Goal: Transaction & Acquisition: Download file/media

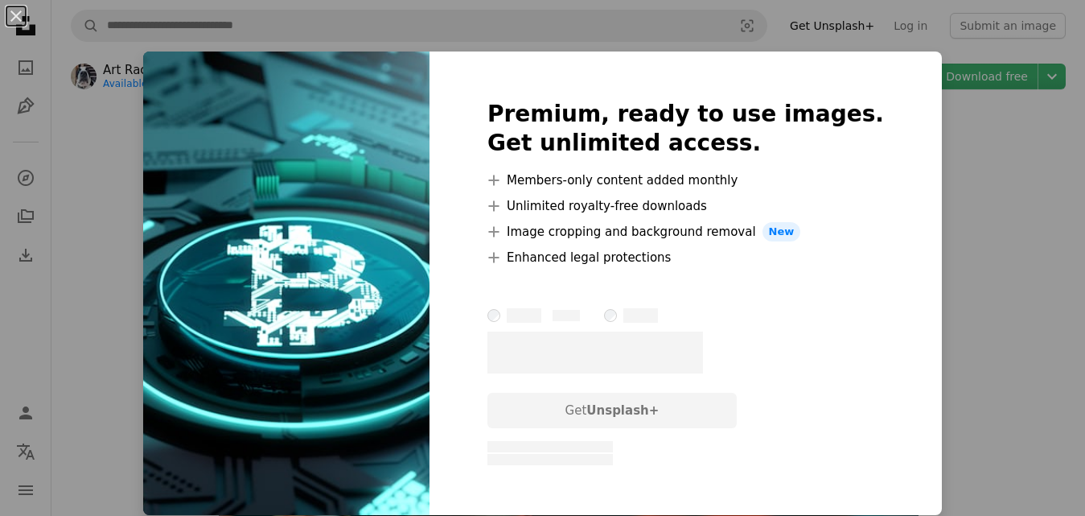
scroll to position [1995, 0]
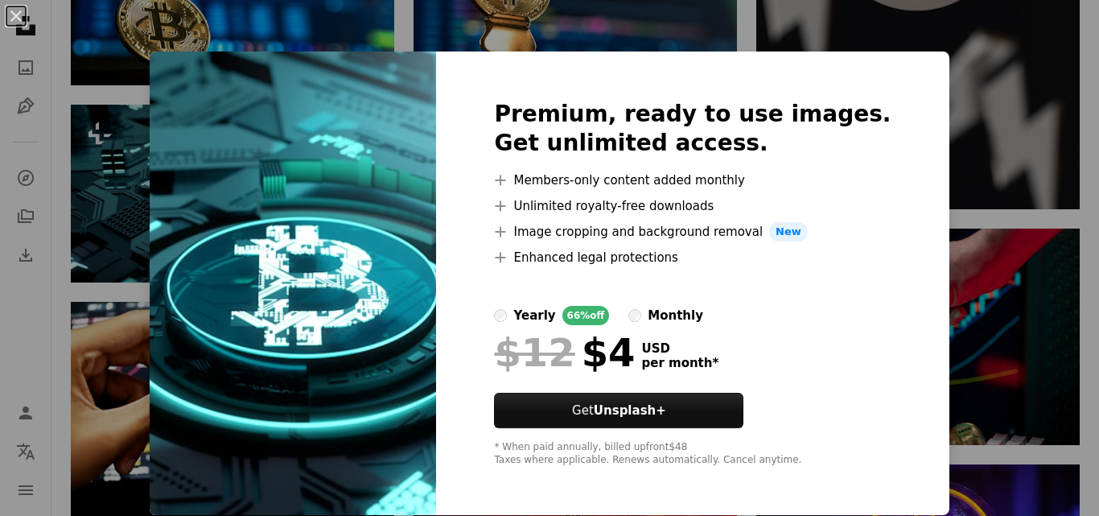
click at [971, 34] on div "An X shape Premium, ready to use images. Get unlimited access. A plus sign Memb…" at bounding box center [549, 258] width 1099 height 516
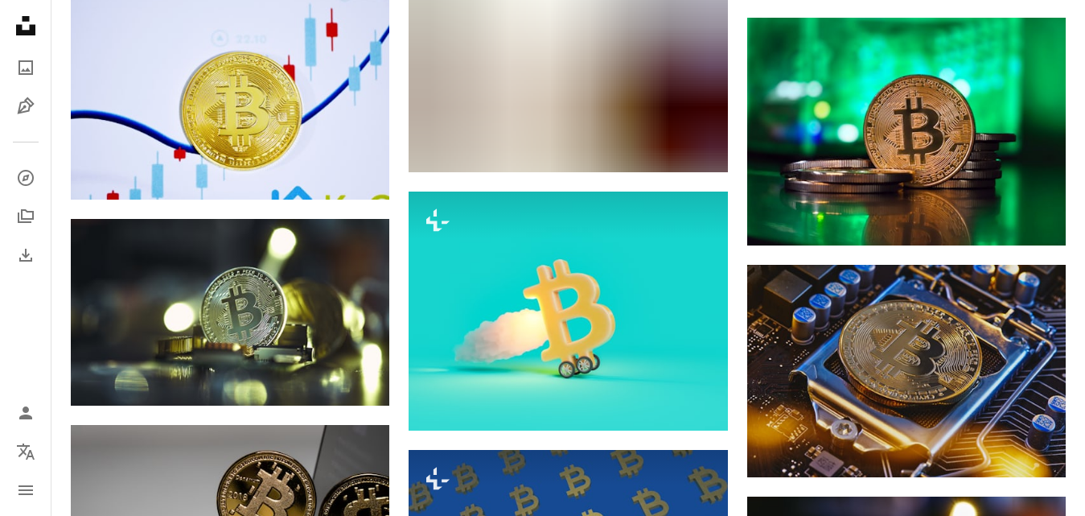
scroll to position [3443, 0]
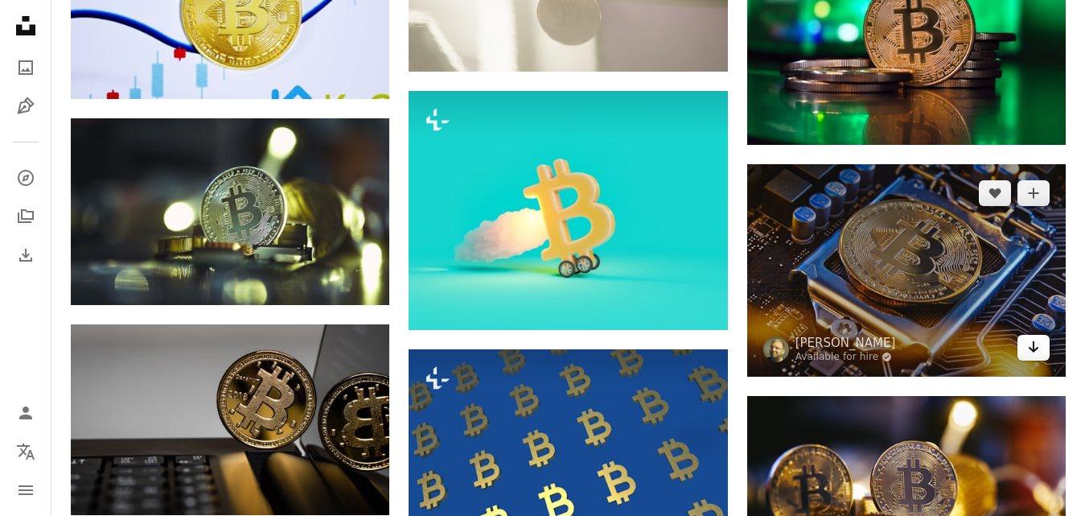
click at [1038, 339] on icon "Arrow pointing down" at bounding box center [1033, 346] width 13 height 19
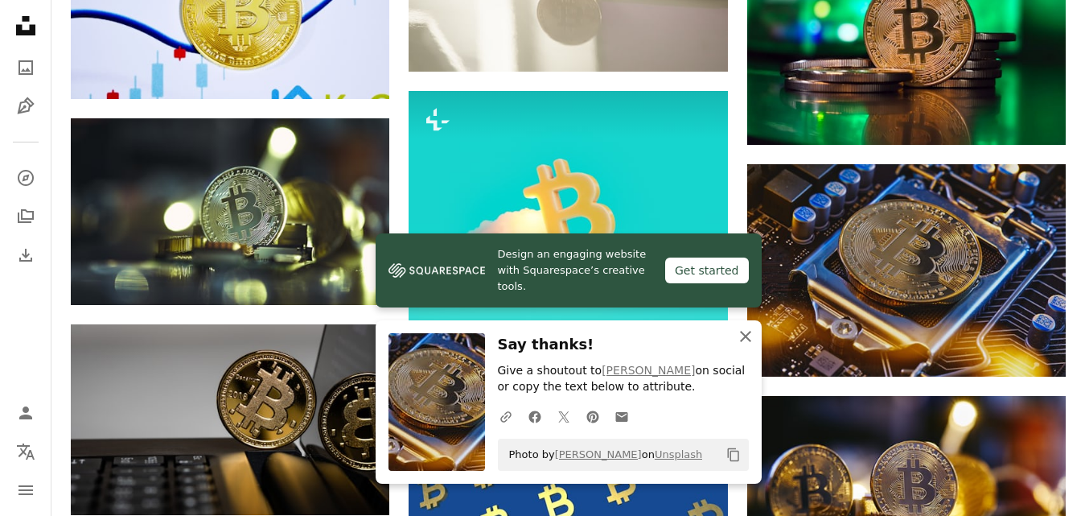
click at [744, 335] on icon "button" at bounding box center [745, 336] width 11 height 11
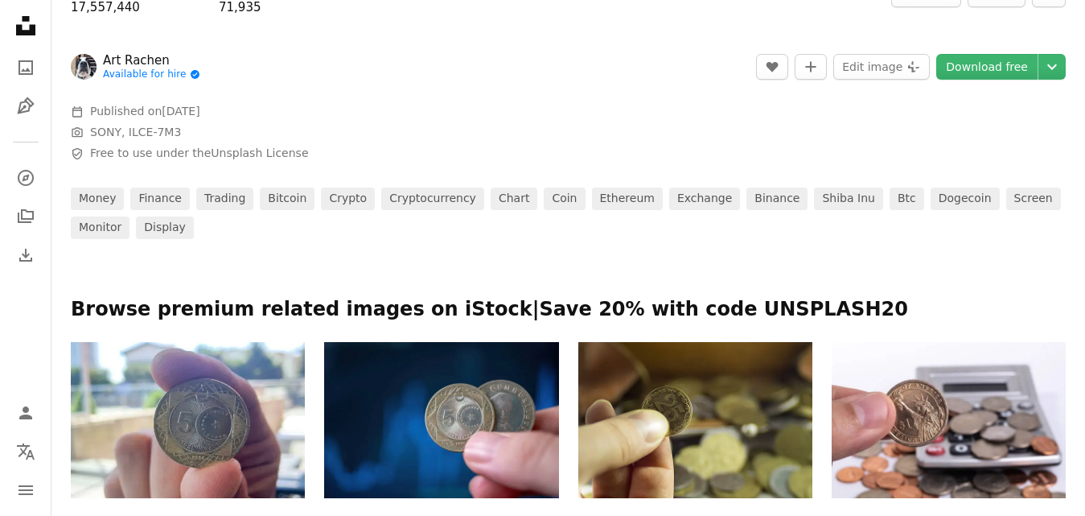
scroll to position [611, 0]
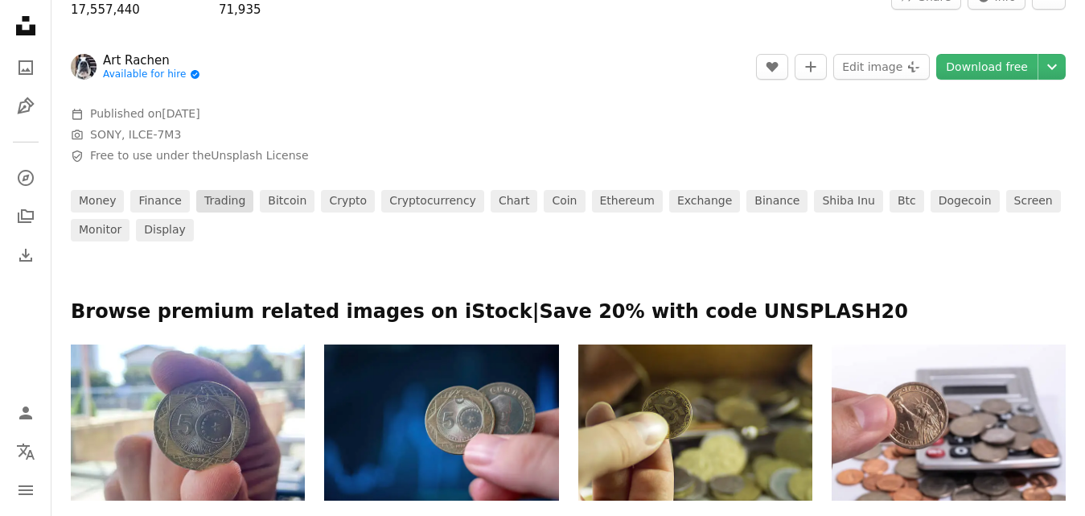
click at [216, 199] on link "trading" at bounding box center [224, 201] width 57 height 23
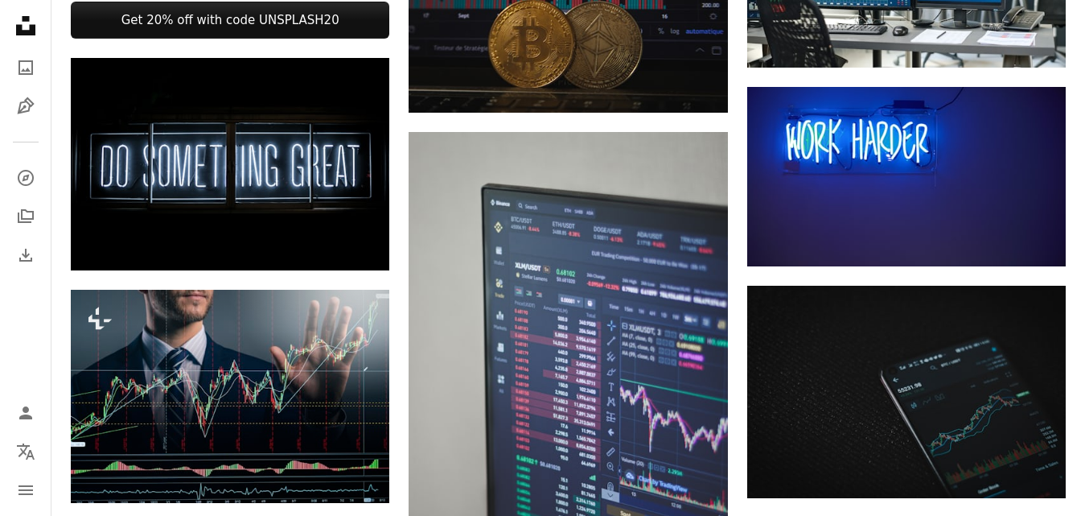
scroll to position [804, 0]
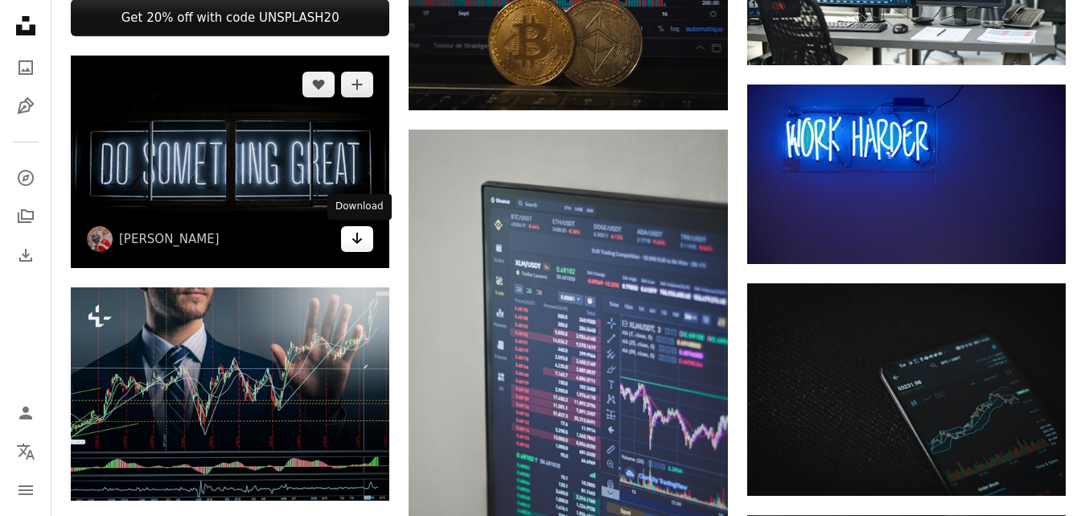
click at [352, 232] on icon "Arrow pointing down" at bounding box center [357, 237] width 13 height 19
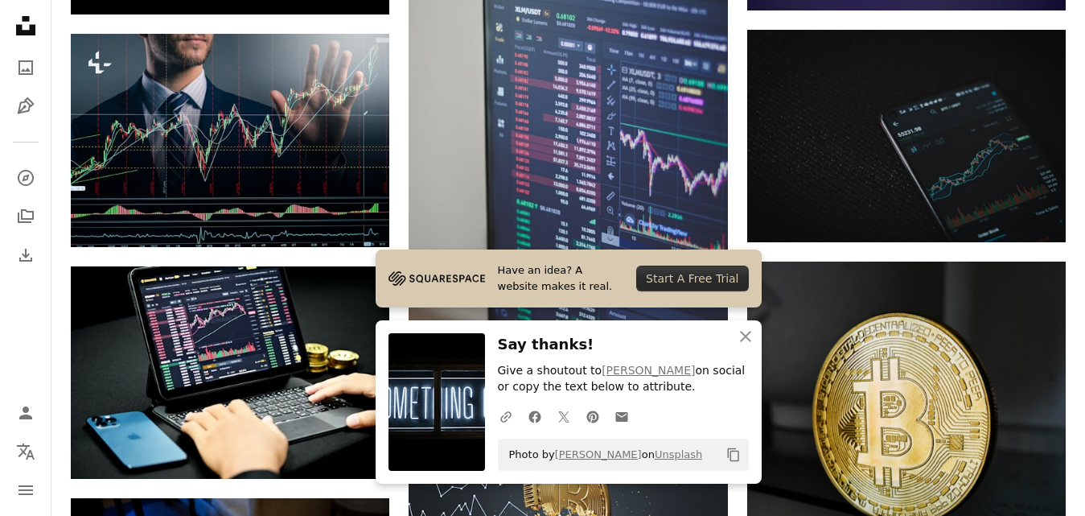
scroll to position [1062, 0]
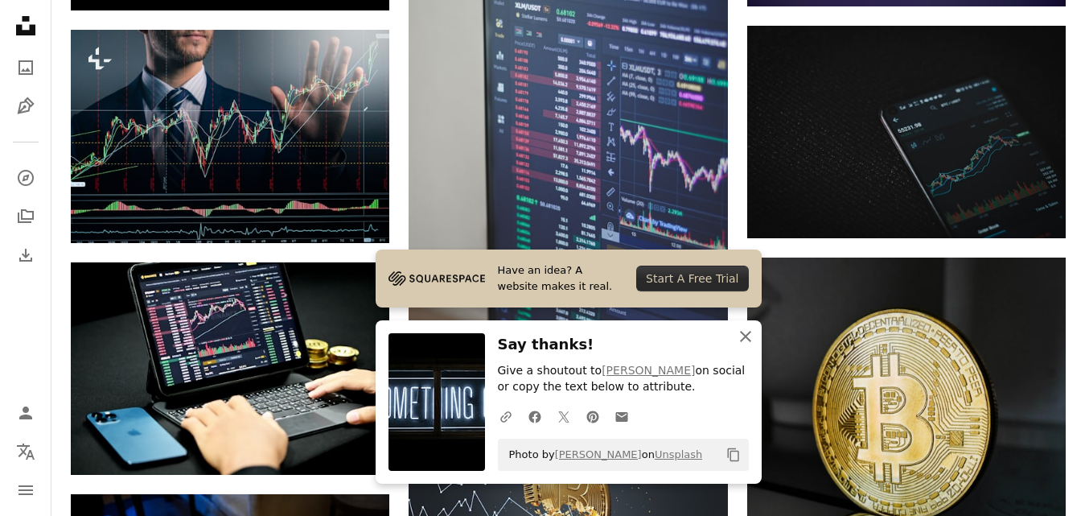
click at [743, 335] on icon "button" at bounding box center [745, 336] width 11 height 11
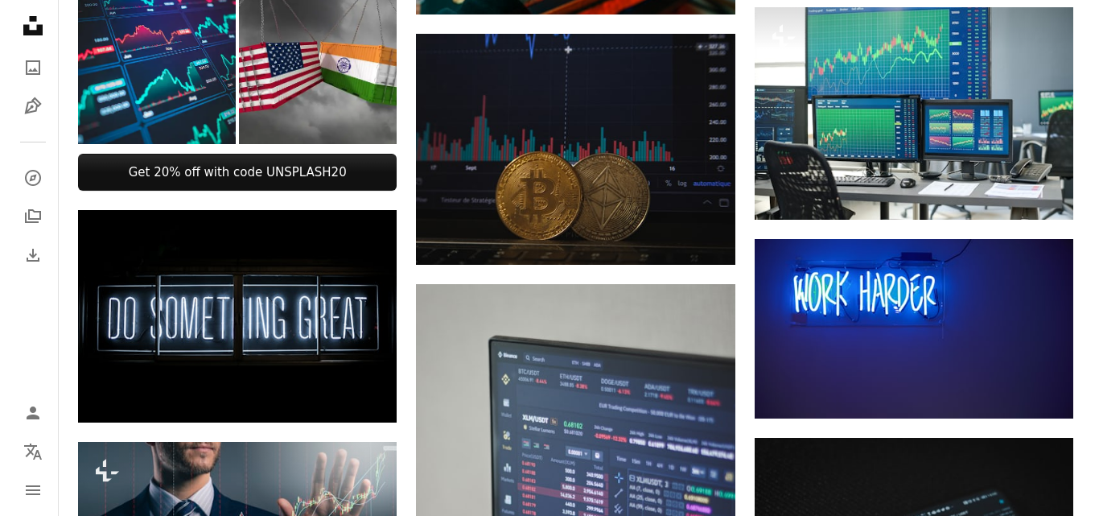
scroll to position [644, 0]
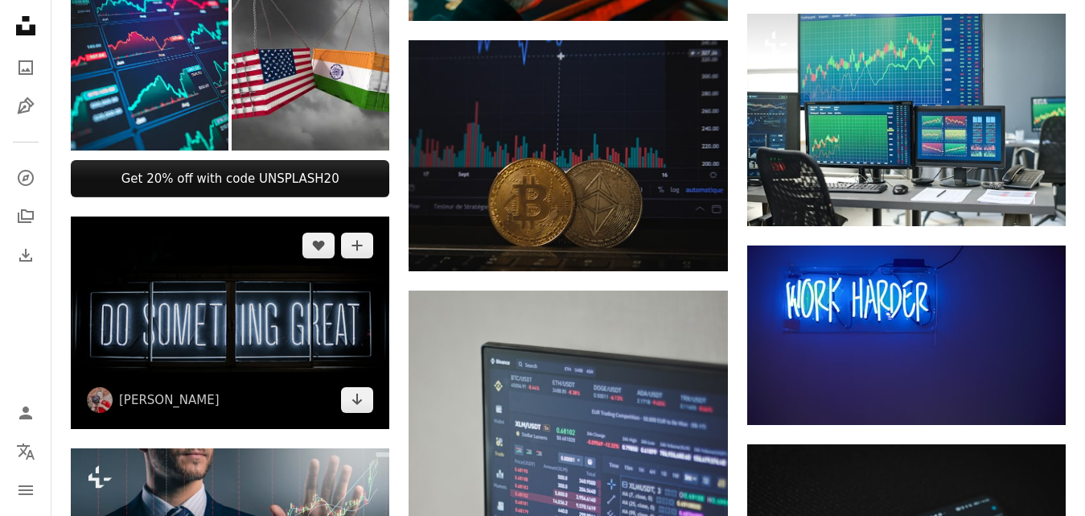
click at [268, 345] on img at bounding box center [230, 322] width 319 height 212
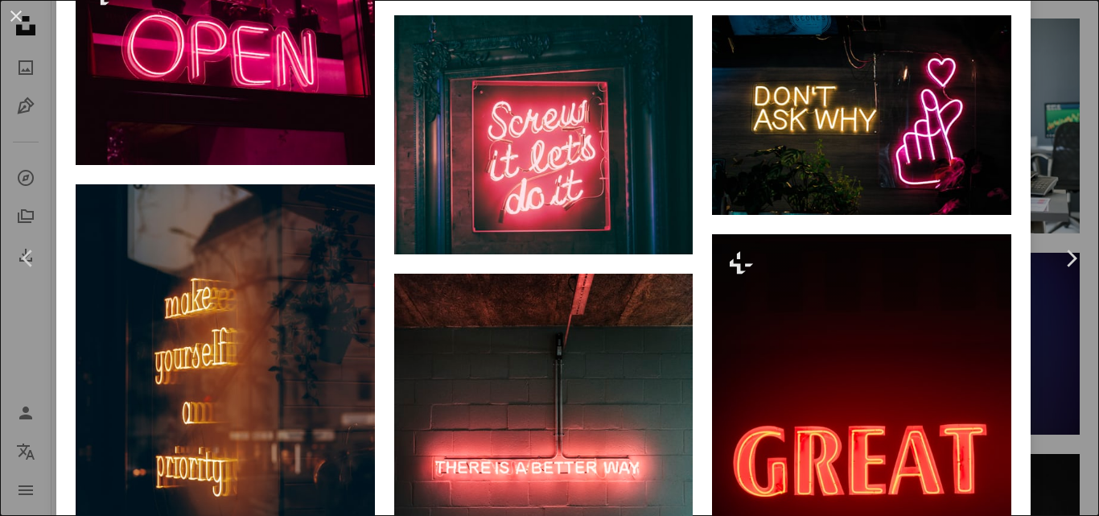
scroll to position [1705, 0]
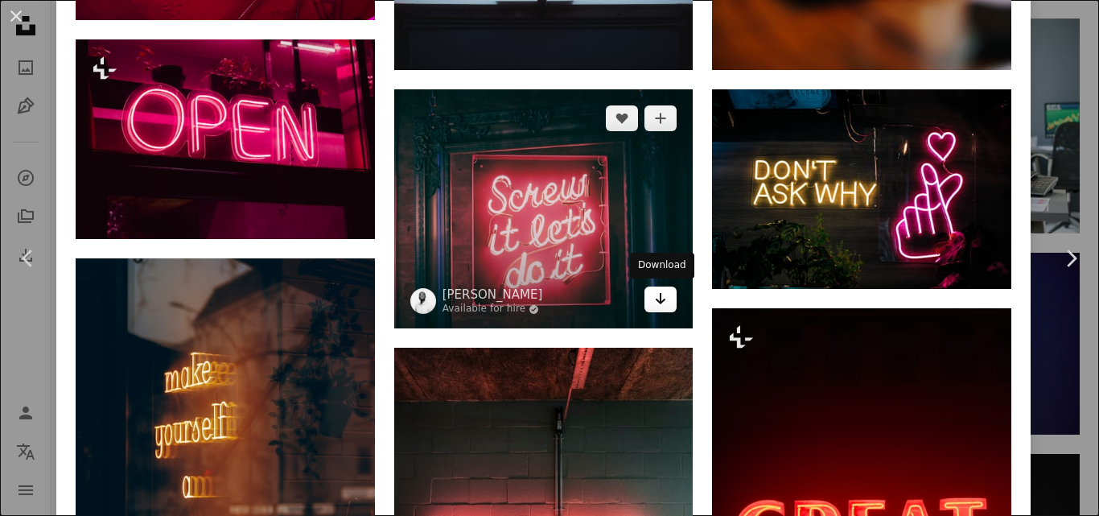
click at [652, 302] on link "Arrow pointing down" at bounding box center [660, 299] width 32 height 26
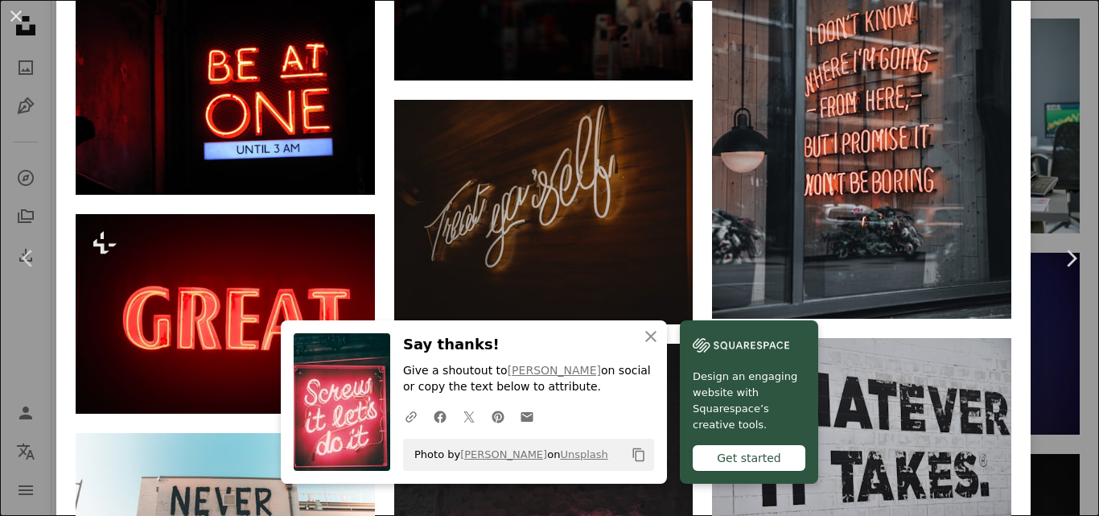
scroll to position [2832, 0]
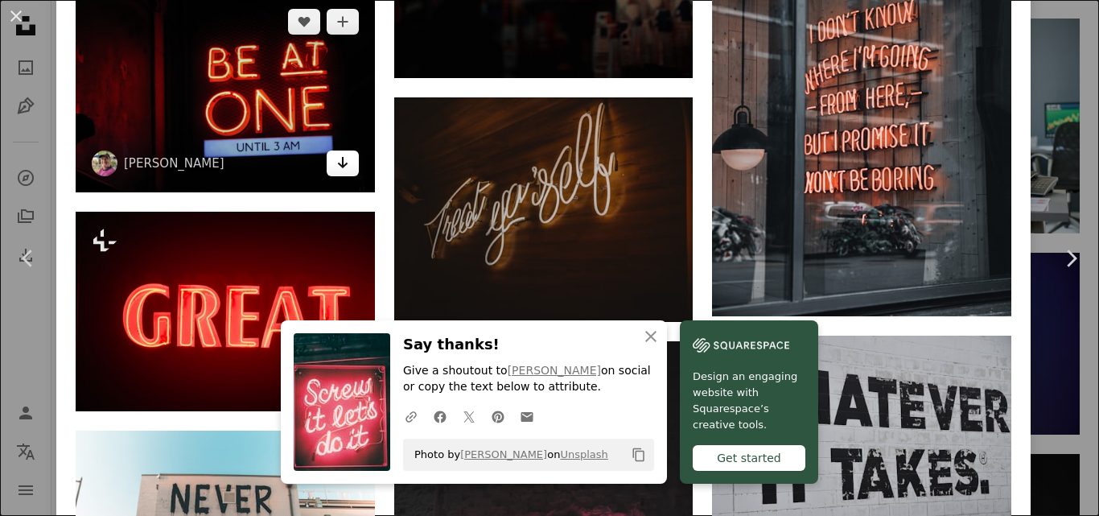
click at [347, 161] on icon "Arrow pointing down" at bounding box center [342, 162] width 13 height 19
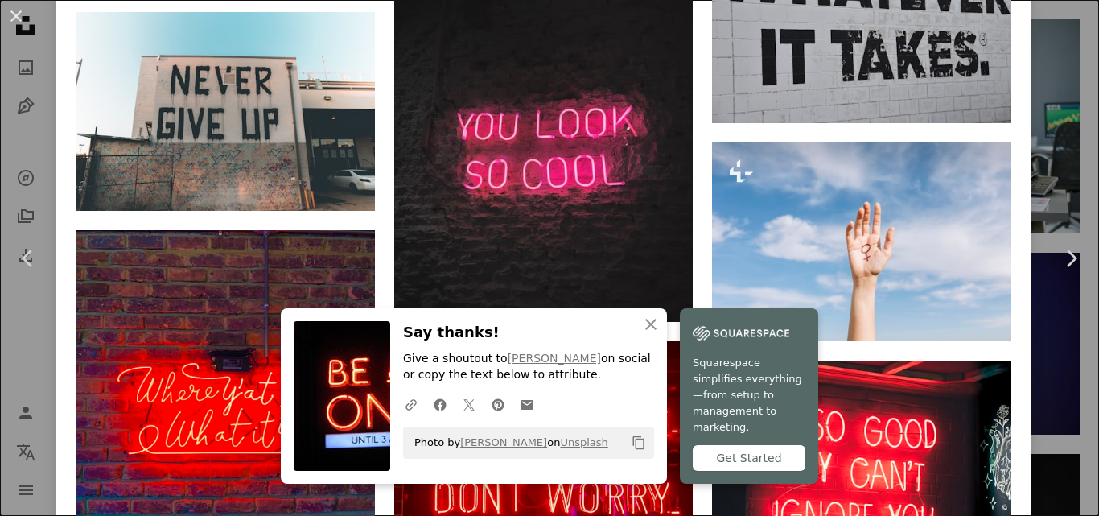
scroll to position [3282, 0]
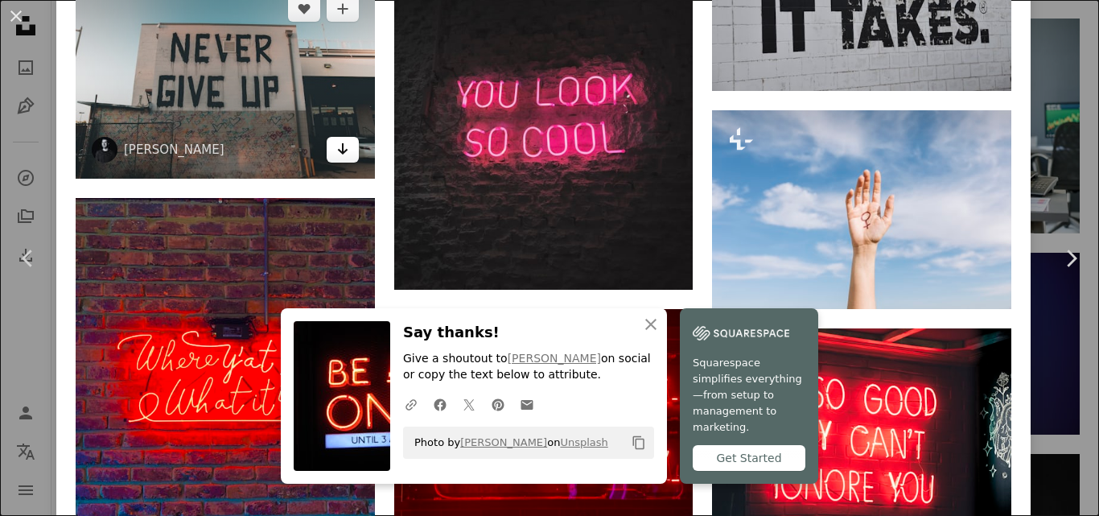
click at [341, 139] on icon "Arrow pointing down" at bounding box center [342, 148] width 13 height 19
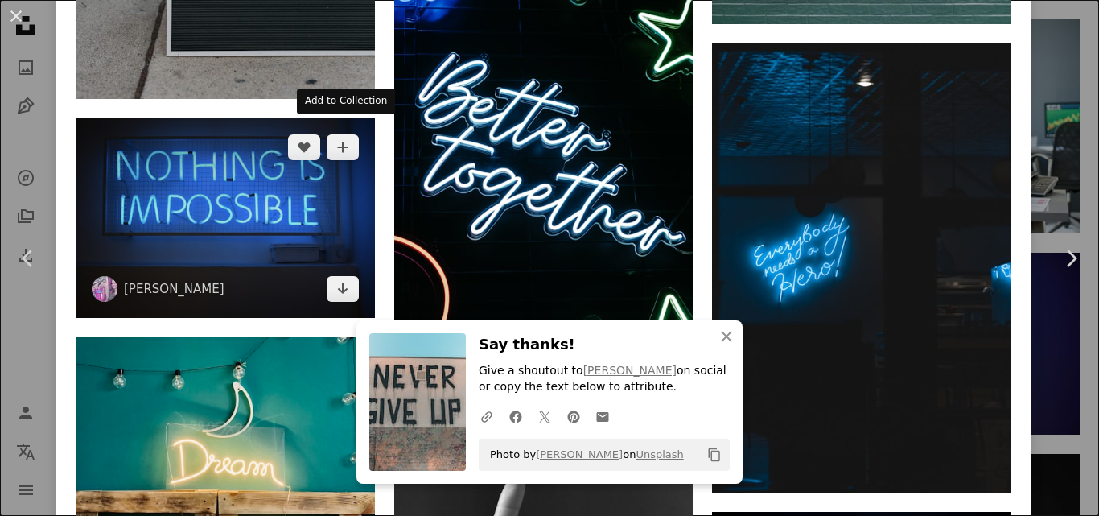
scroll to position [4279, 0]
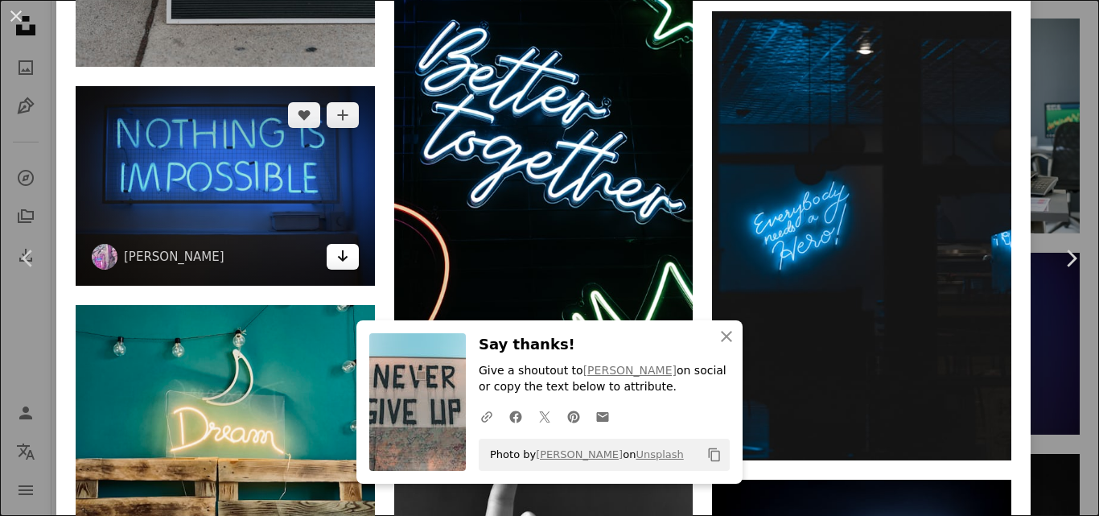
click at [347, 249] on icon "Arrow pointing down" at bounding box center [342, 255] width 13 height 19
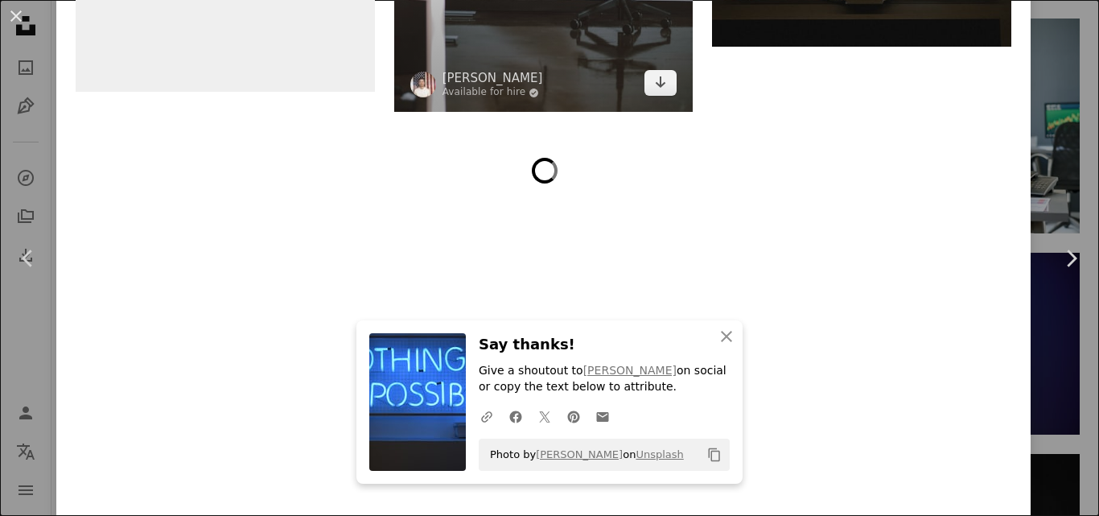
scroll to position [5663, 0]
